Goal: Communication & Community: Answer question/provide support

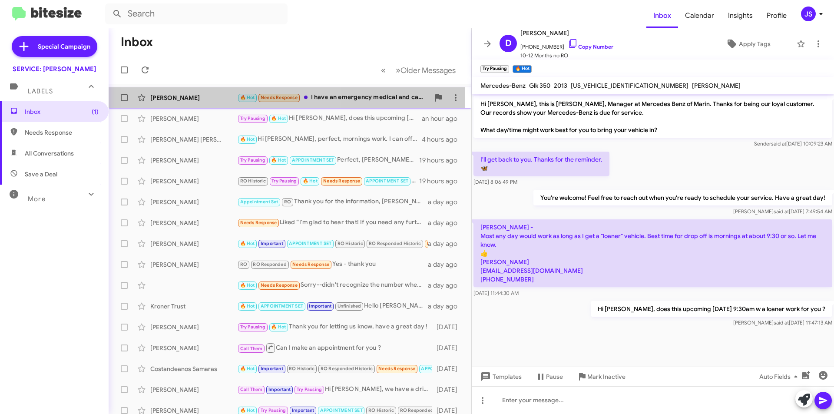
click at [238, 98] on span "🔥 Hot" at bounding box center [247, 97] width 20 height 8
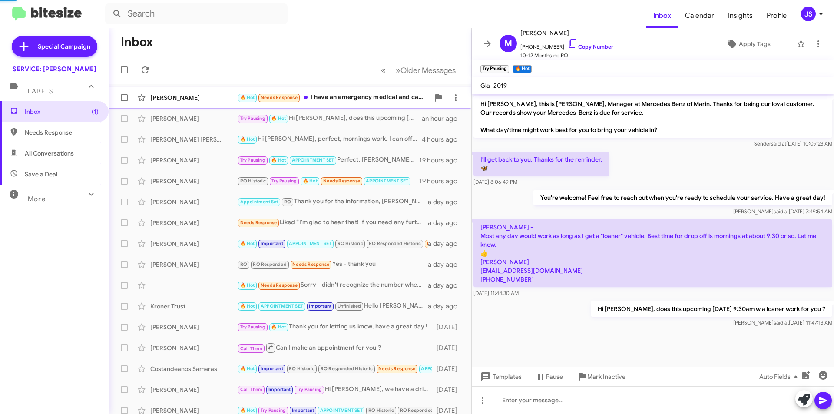
scroll to position [123, 0]
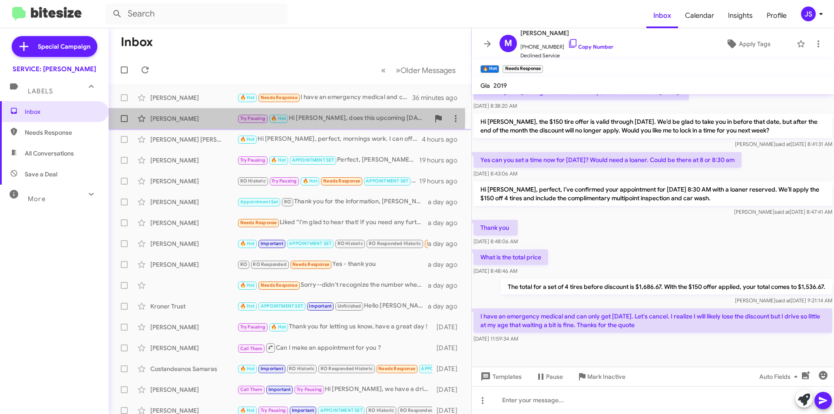
click at [194, 117] on div "[PERSON_NAME]" at bounding box center [193, 118] width 87 height 9
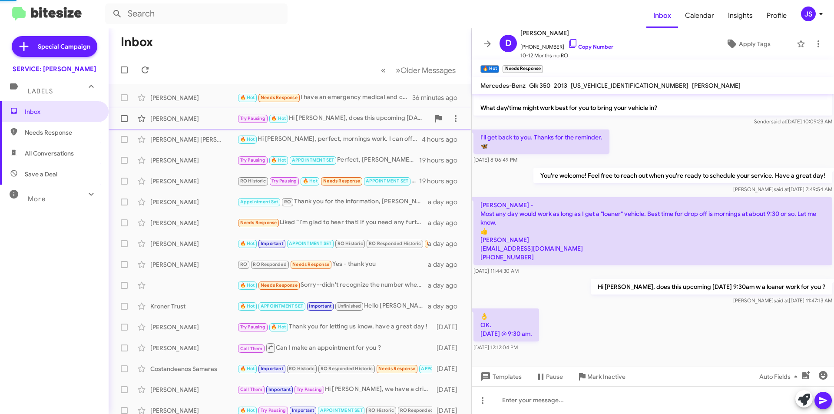
scroll to position [22, 0]
click at [568, 46] on icon at bounding box center [573, 43] width 10 height 10
click at [805, 404] on icon at bounding box center [804, 400] width 12 height 12
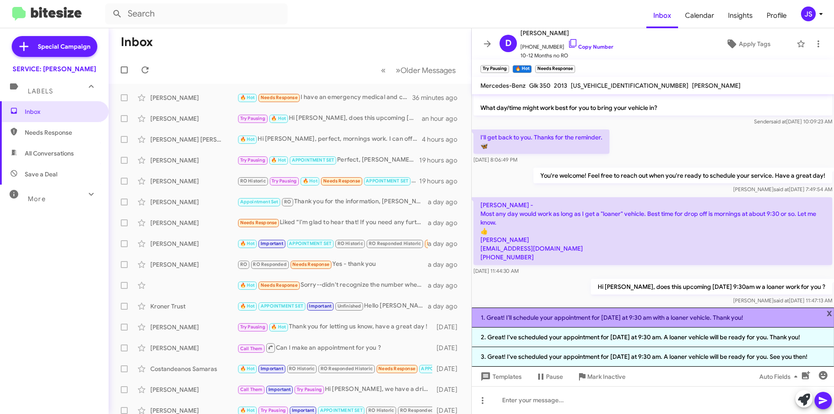
click at [563, 311] on li "1. Great! I’ll schedule your appointment for next Thursday at 9:30 am with a lo…" at bounding box center [653, 318] width 362 height 20
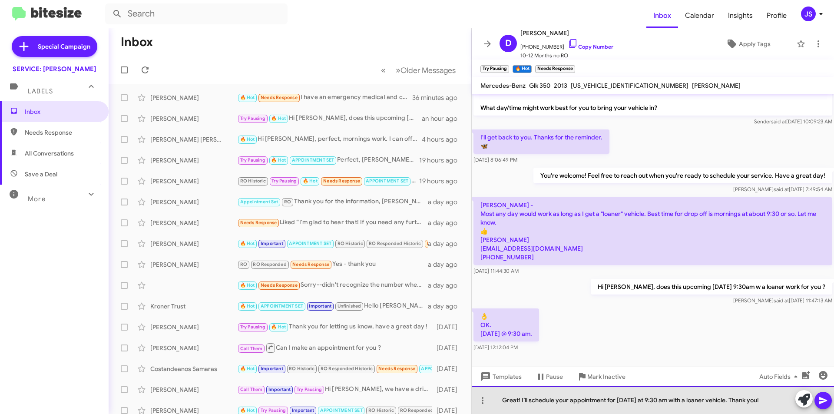
drag, startPoint x: 606, startPoint y: 400, endPoint x: 786, endPoint y: 402, distance: 179.4
click at [786, 402] on div "Great! I’ll schedule your appointment for next Thursday at 9:30 am with a loane…" at bounding box center [653, 400] width 362 height 28
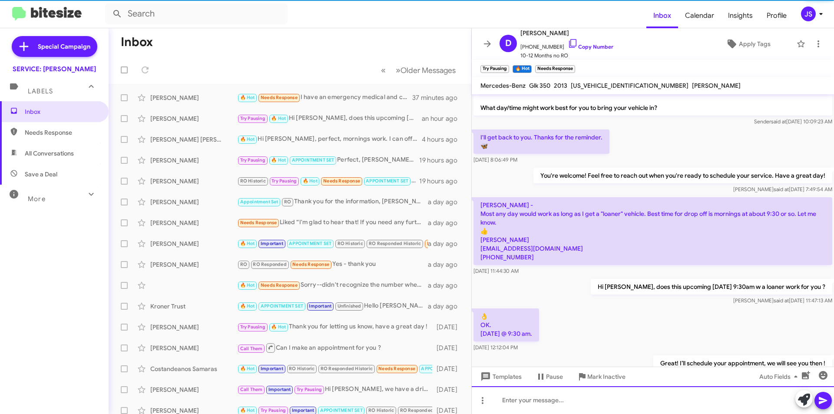
scroll to position [54, 0]
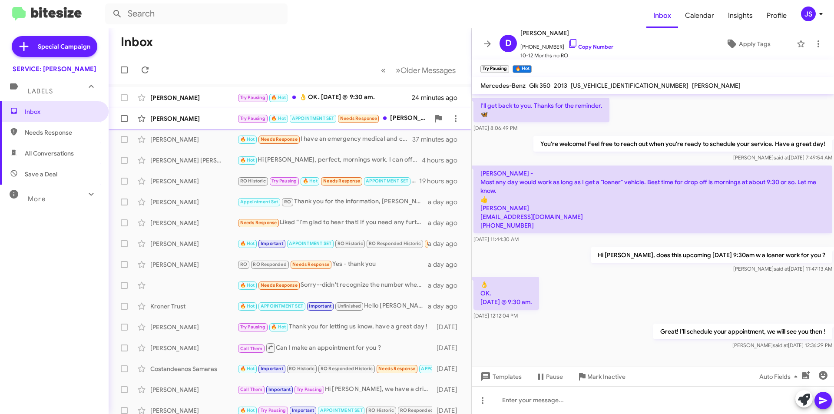
click at [215, 125] on div "Greg Bulliung Try Pausing 🔥 Hot APPOINTMENT SET Needs Response Omar, I'm going …" at bounding box center [290, 118] width 349 height 17
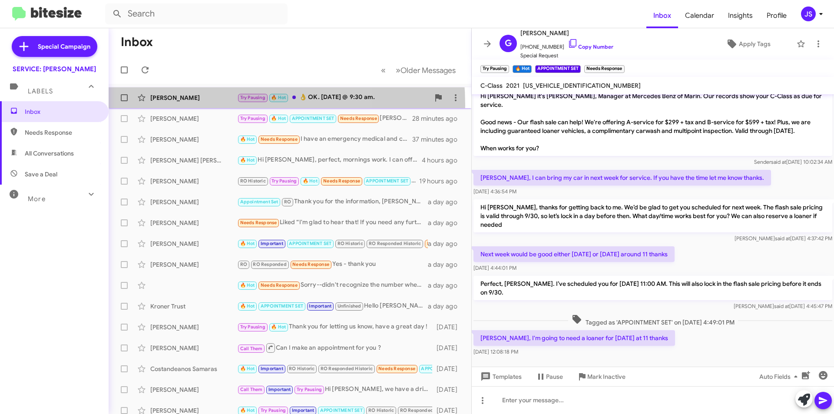
click at [198, 105] on div "Daniel Moynihan Try Pausing 🔥 Hot 👌 OK. Next Thursday @ 9:30 am. 24 minutes ago" at bounding box center [290, 97] width 349 height 17
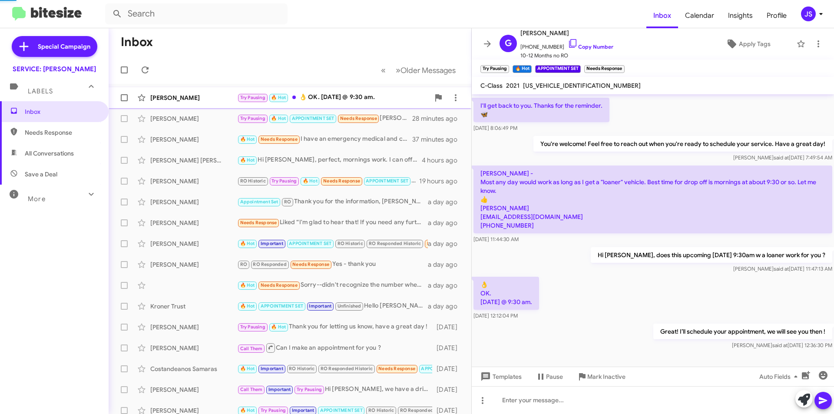
scroll to position [54, 0]
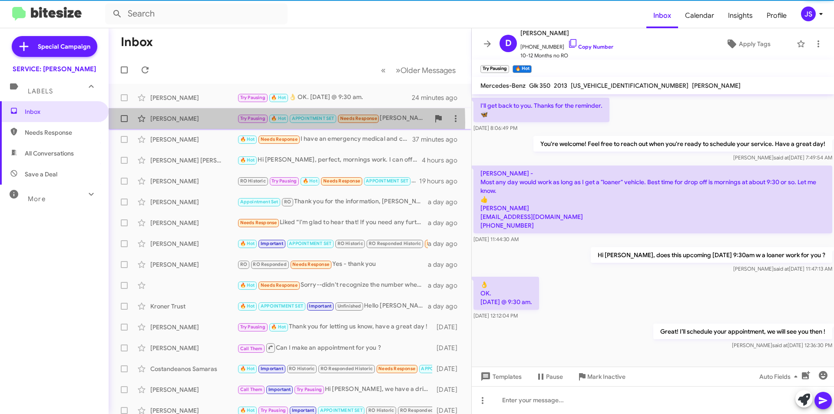
click at [198, 122] on div "[PERSON_NAME]" at bounding box center [193, 118] width 87 height 9
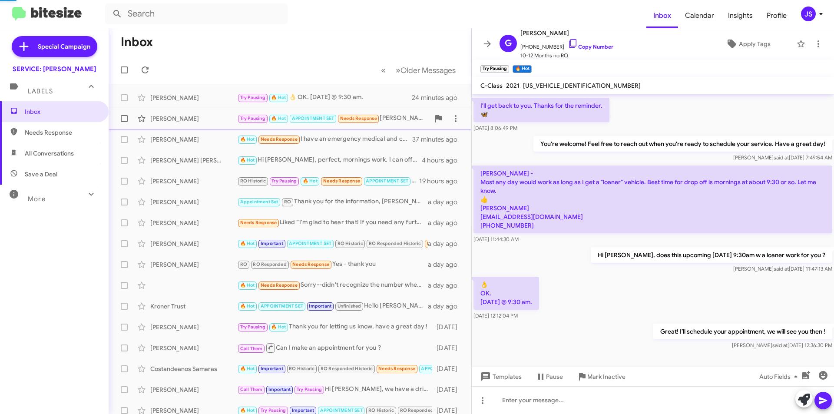
scroll to position [734, 0]
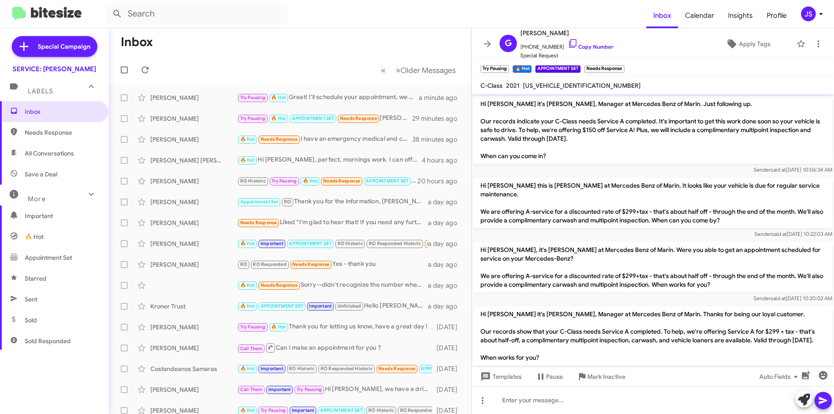
scroll to position [991, 0]
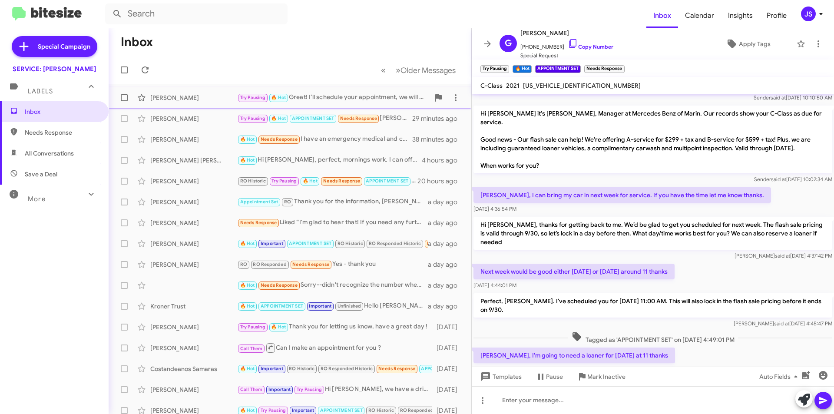
click at [182, 101] on div "[PERSON_NAME]" at bounding box center [193, 97] width 87 height 9
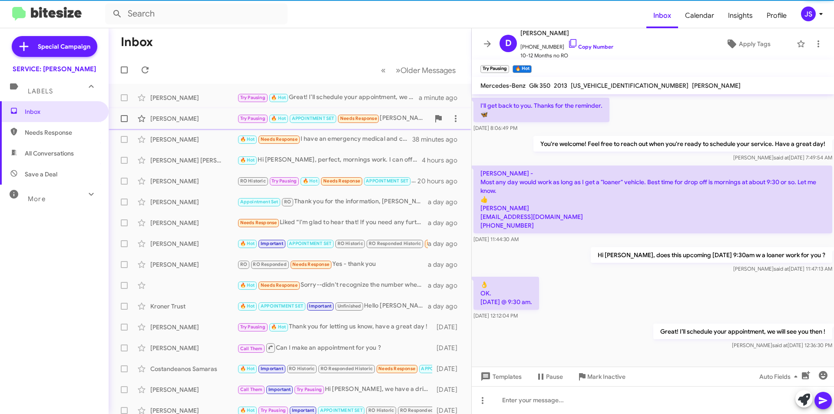
click at [178, 116] on div "[PERSON_NAME]" at bounding box center [193, 118] width 87 height 9
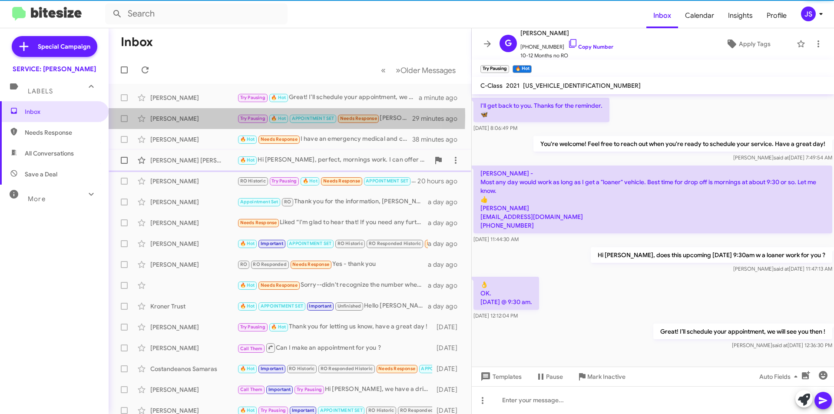
scroll to position [734, 0]
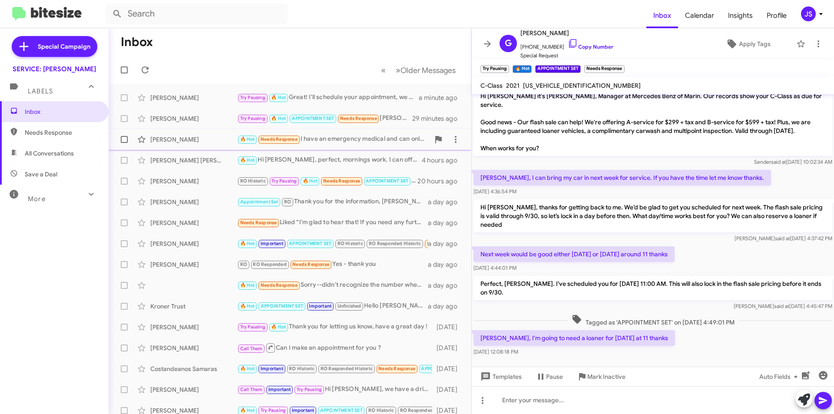
click at [215, 142] on div "[PERSON_NAME]" at bounding box center [193, 139] width 87 height 9
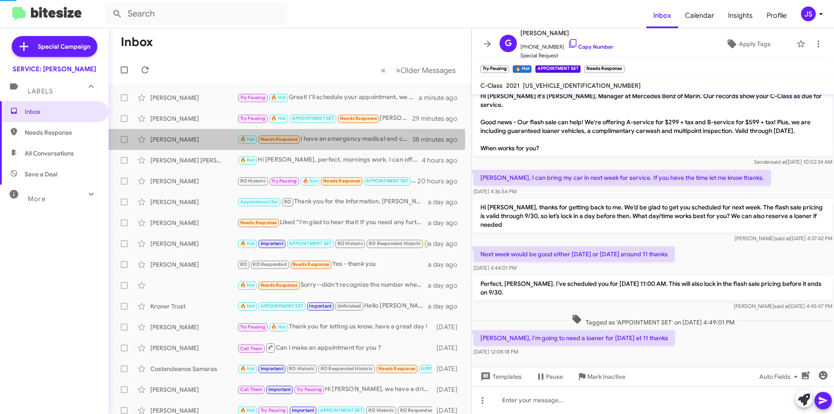
scroll to position [123, 0]
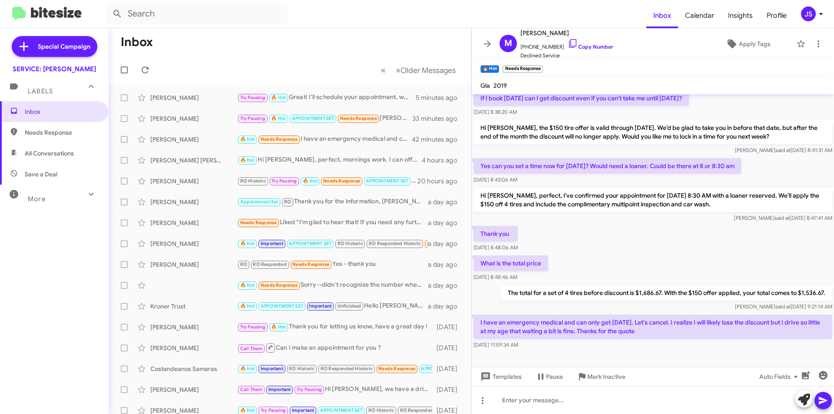
scroll to position [123, 0]
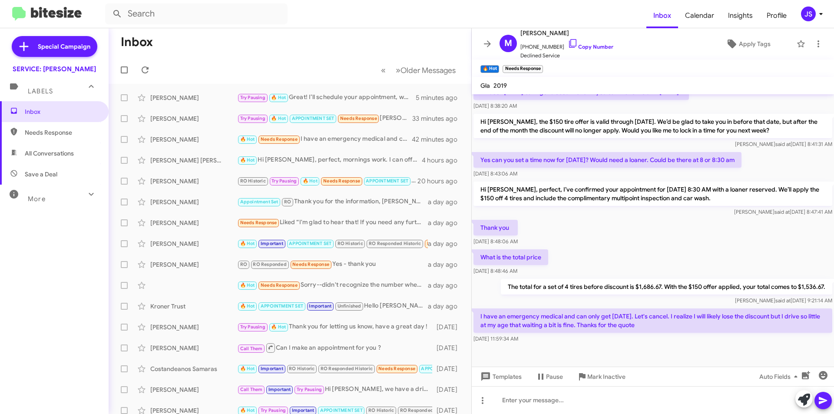
click at [38, 171] on span "Save a Deal" at bounding box center [41, 174] width 33 height 9
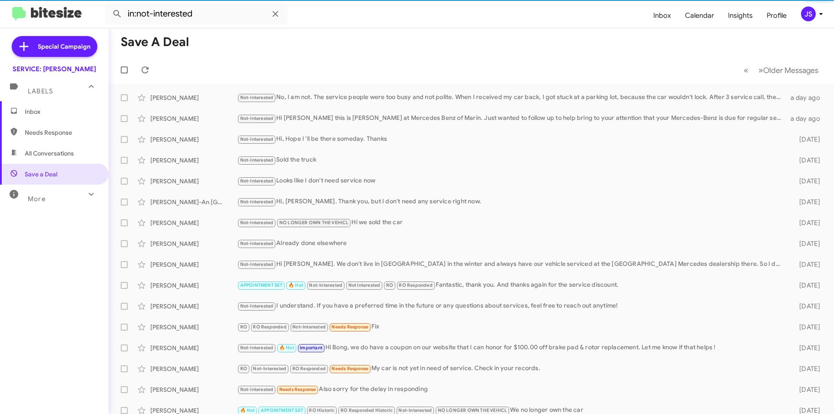
click at [40, 155] on span "All Conversations" at bounding box center [49, 153] width 49 height 9
type input "in:all-conversations"
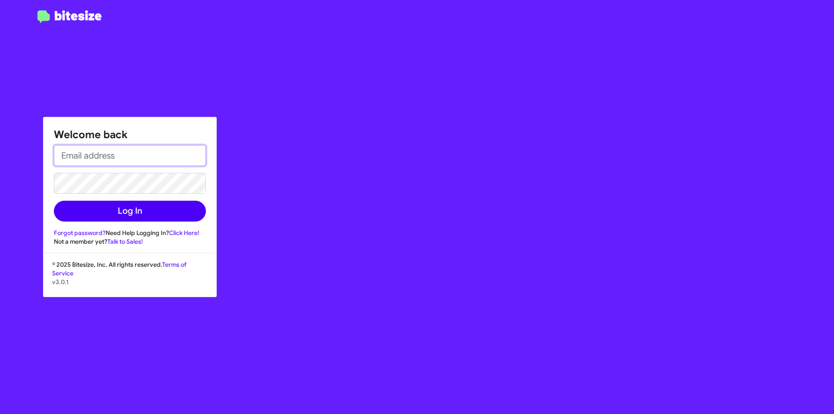
type input "[PERSON_NAME][EMAIL_ADDRESS][PERSON_NAME][PERSON_NAME][DOMAIN_NAME]"
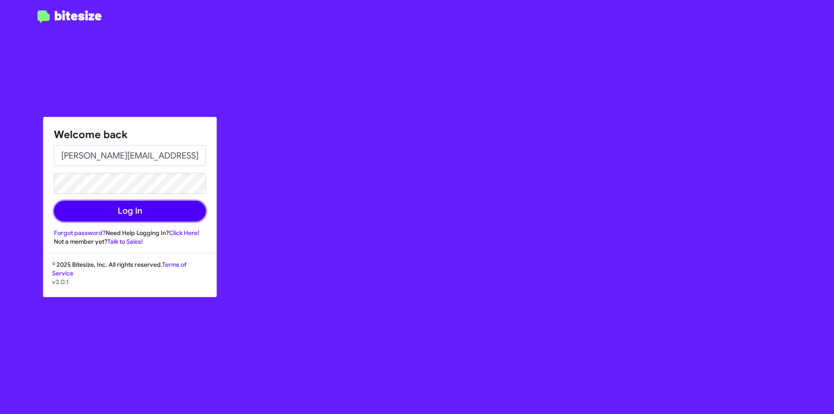
click at [153, 210] on button "Log In" at bounding box center [130, 211] width 152 height 21
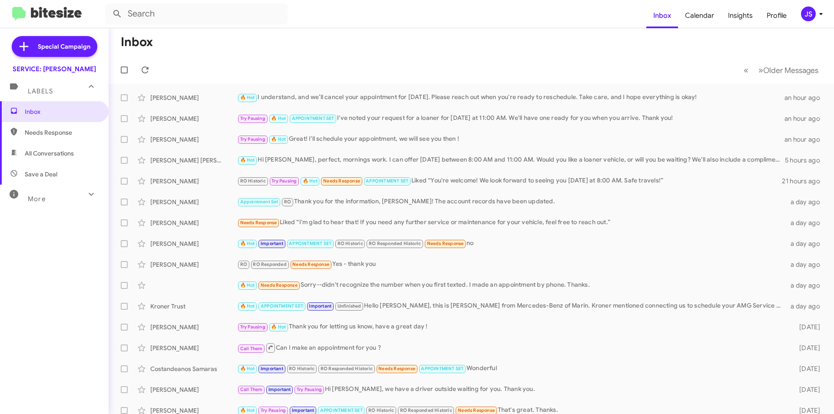
click at [676, 62] on mat-toolbar-row "« Previous » Next Older Messages" at bounding box center [471, 70] width 725 height 28
click at [67, 159] on span "All Conversations" at bounding box center [54, 153] width 109 height 21
type input "in:all-conversations"
